Goal: Information Seeking & Learning: Learn about a topic

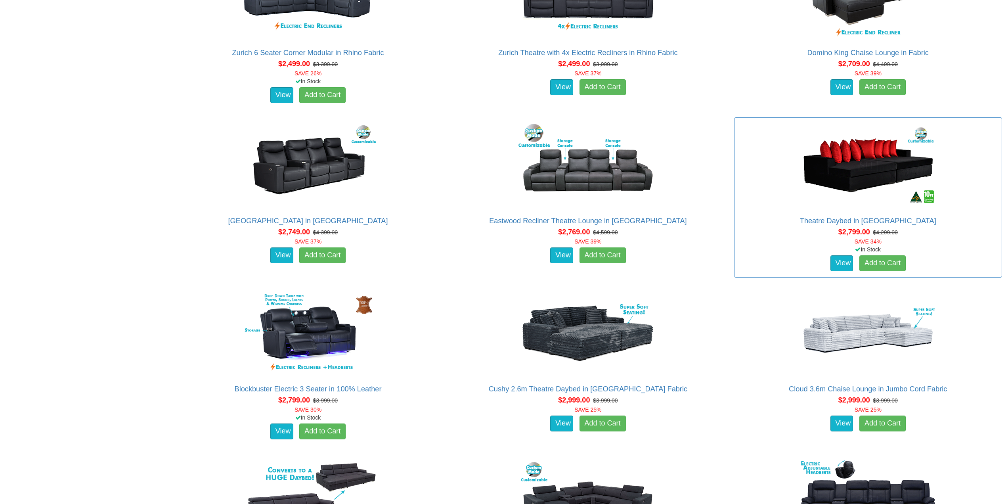
scroll to position [1018, 0]
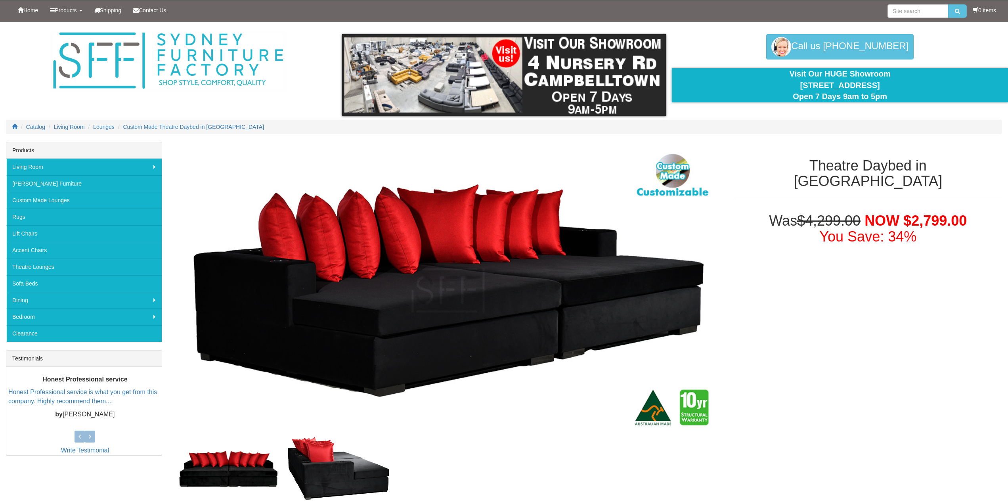
scroll to position [145, 0]
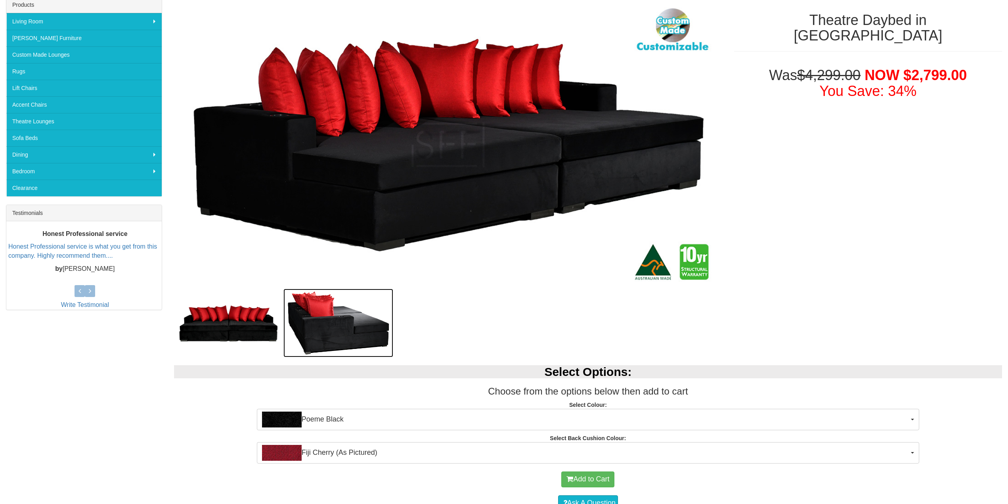
click at [345, 348] on img at bounding box center [338, 323] width 110 height 69
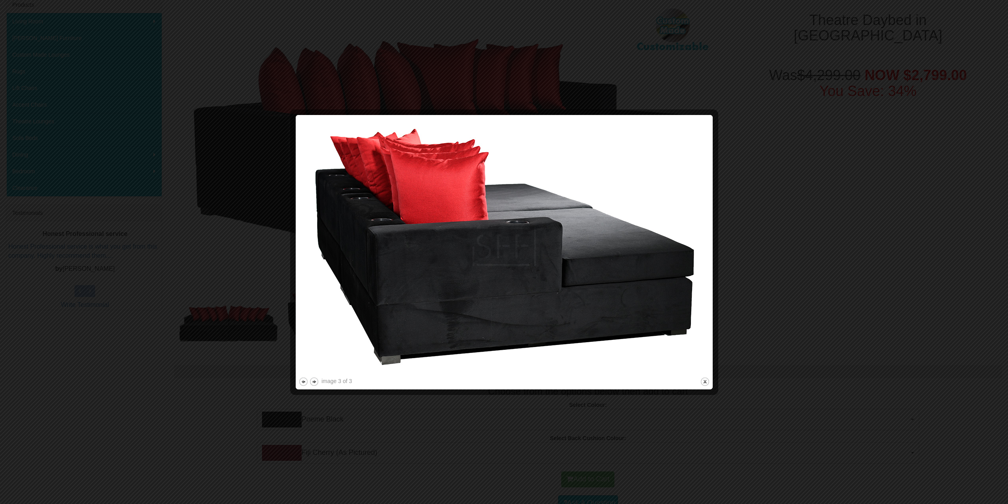
click at [846, 134] on div at bounding box center [504, 252] width 1008 height 504
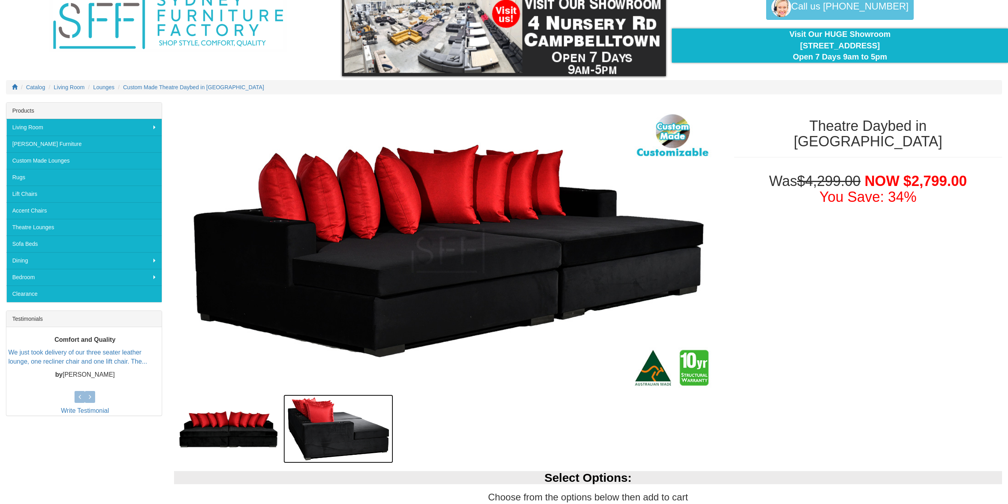
scroll to position [0, 0]
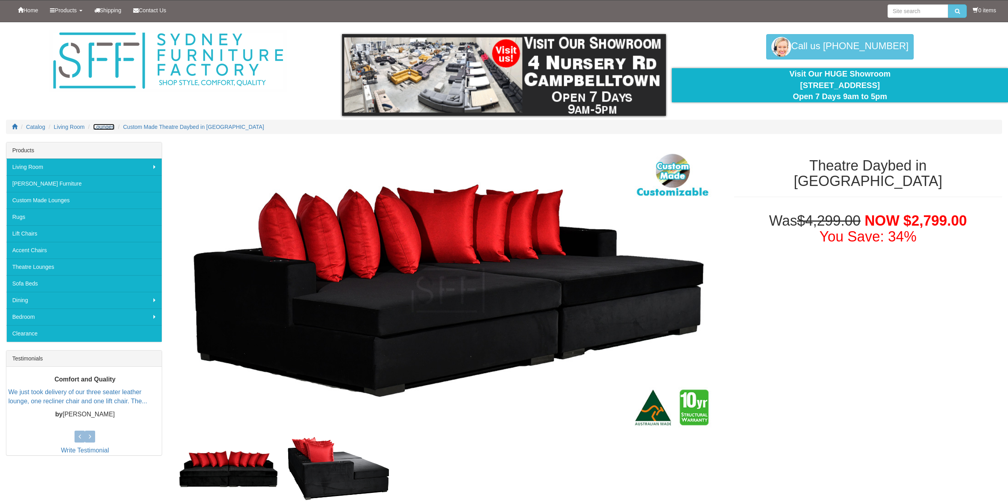
click at [105, 127] on span "Lounges" at bounding box center [103, 127] width 21 height 6
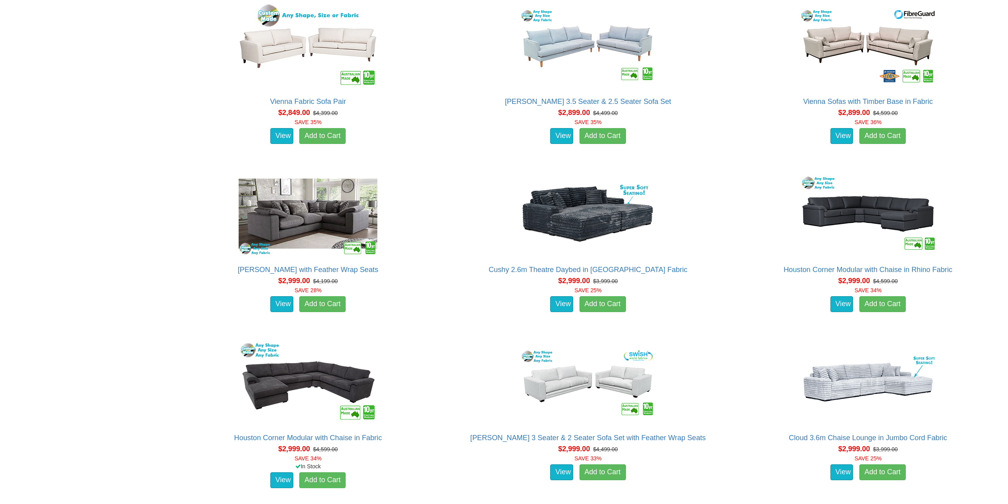
scroll to position [2616, 0]
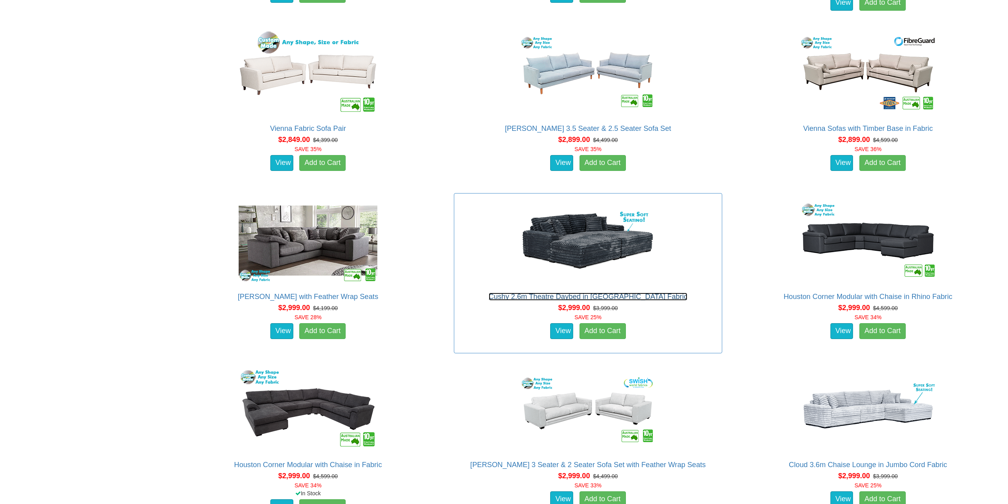
click at [632, 296] on link "Cushy 2.6m Theatre Daybed in [GEOGRAPHIC_DATA] Fabric" at bounding box center [588, 297] width 199 height 8
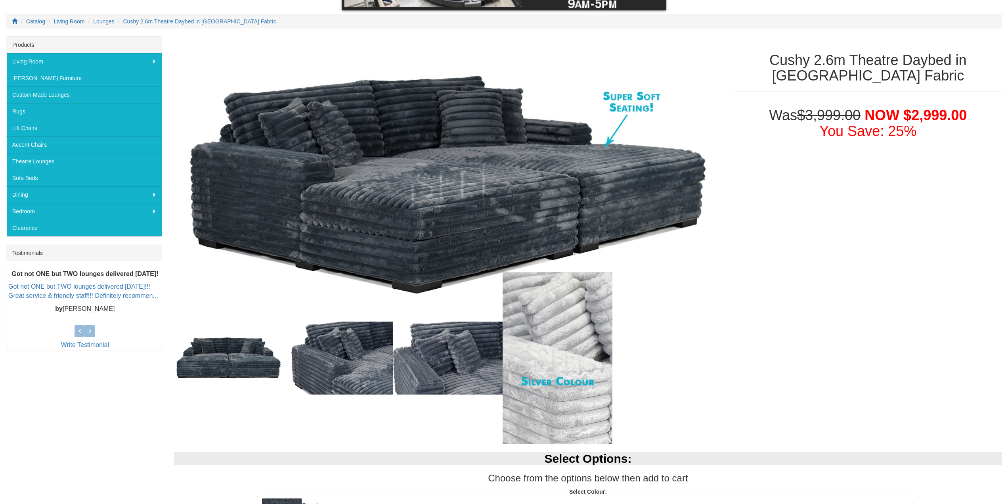
scroll to position [145, 0]
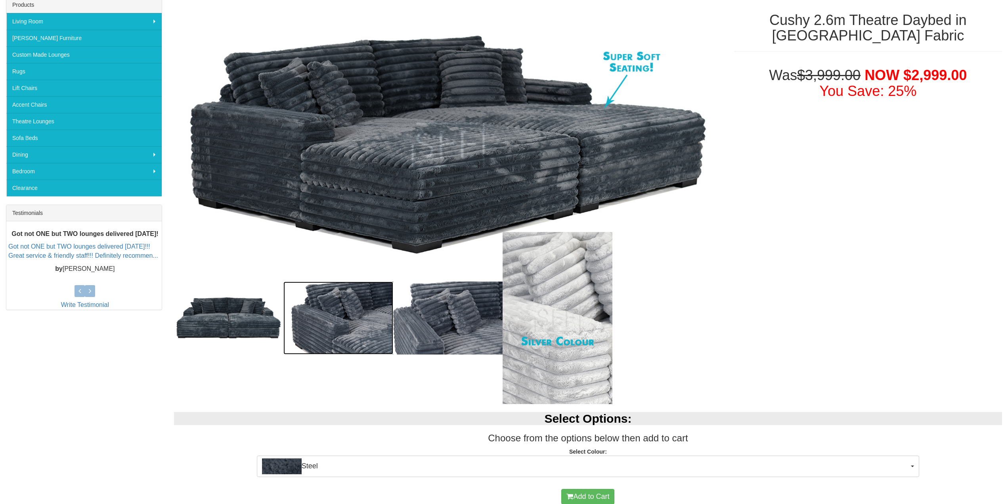
click at [341, 321] on img at bounding box center [338, 317] width 110 height 73
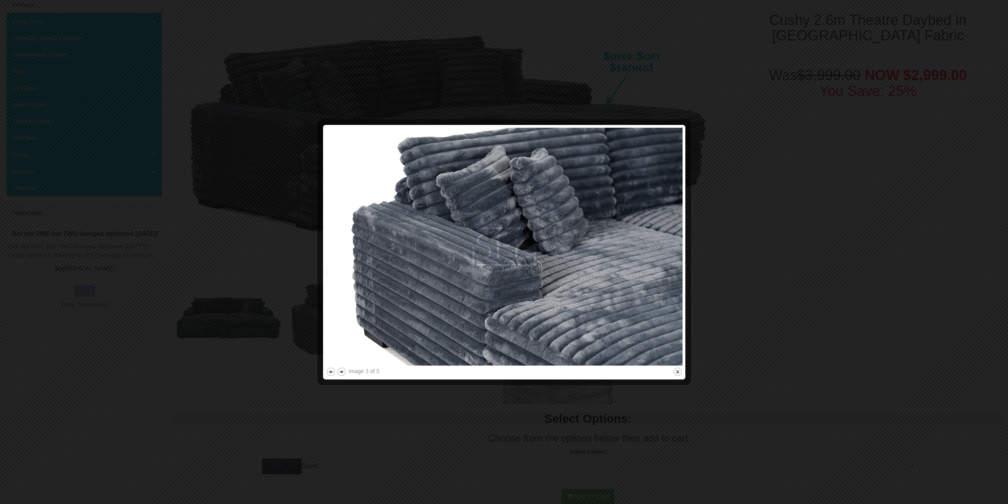
click at [660, 248] on img at bounding box center [504, 247] width 357 height 238
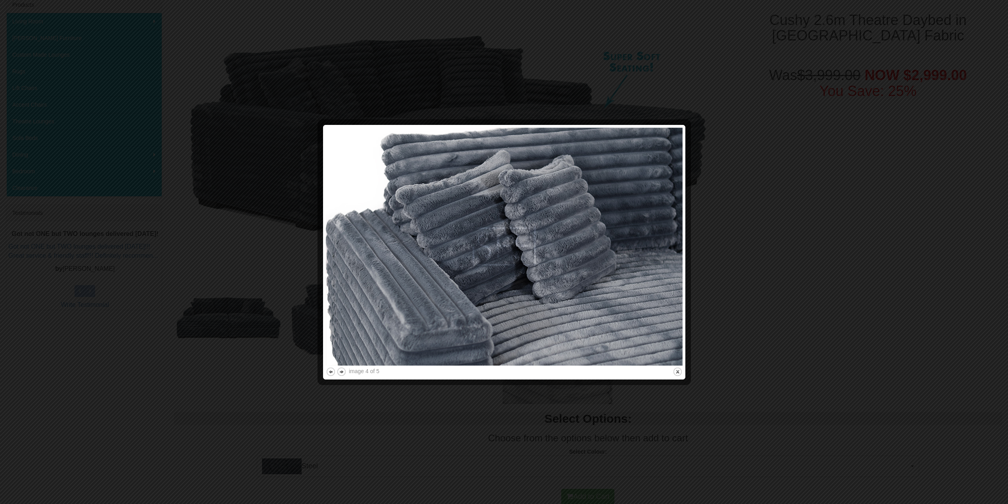
click at [622, 259] on img at bounding box center [504, 247] width 357 height 238
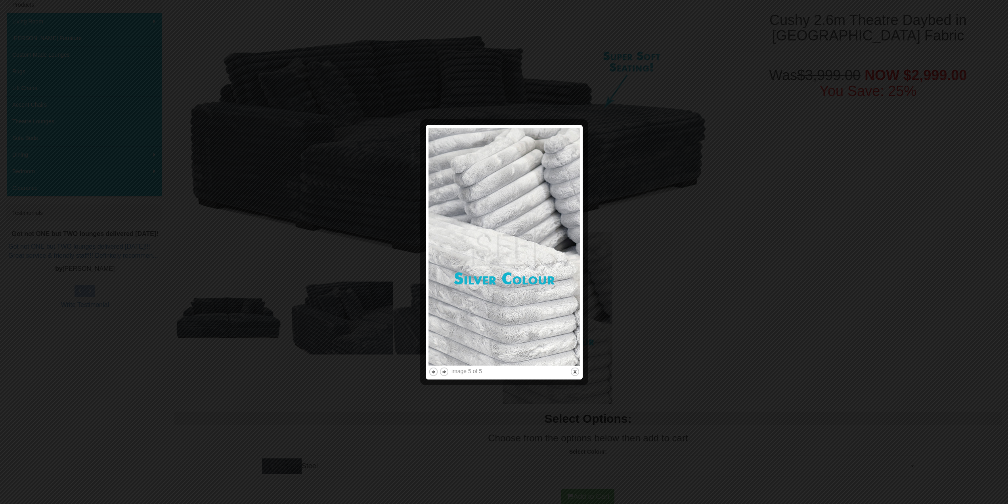
click at [562, 260] on img at bounding box center [504, 247] width 151 height 238
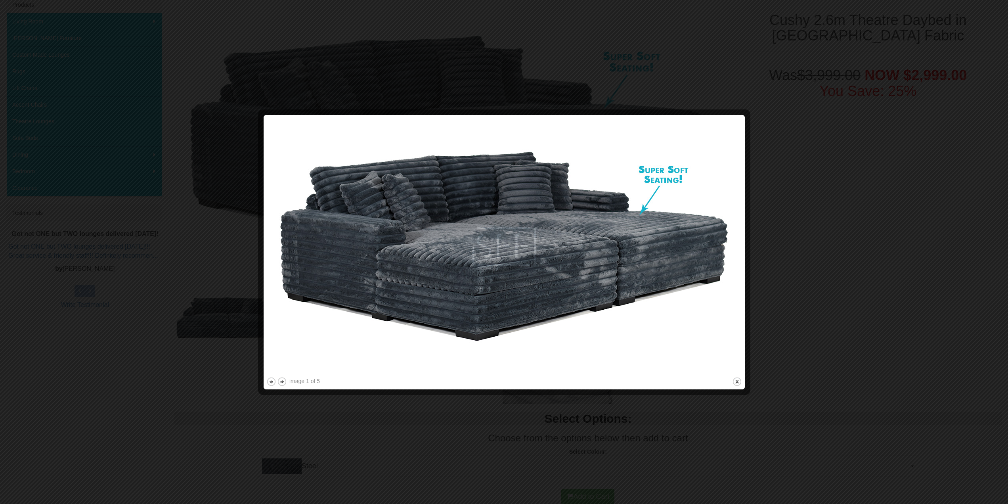
click at [851, 236] on div at bounding box center [504, 252] width 1008 height 504
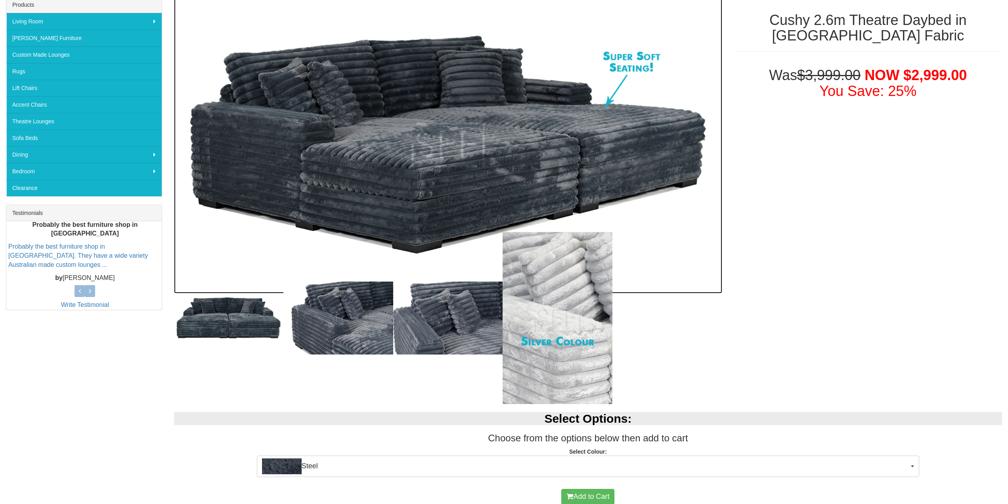
scroll to position [142, 0]
